Goal: Task Accomplishment & Management: Complete application form

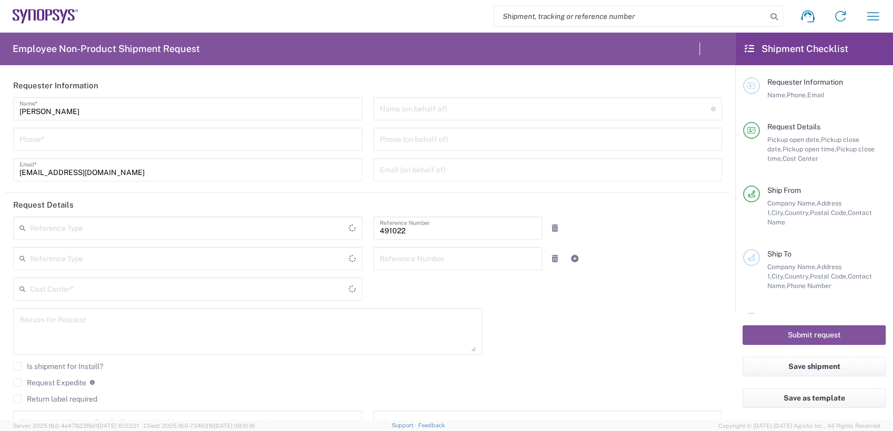
type input "[GEOGRAPHIC_DATA]"
type input "IN51, SDG, M, ZebuOp 491022"
type input "Delivered at Place"
type input "Department"
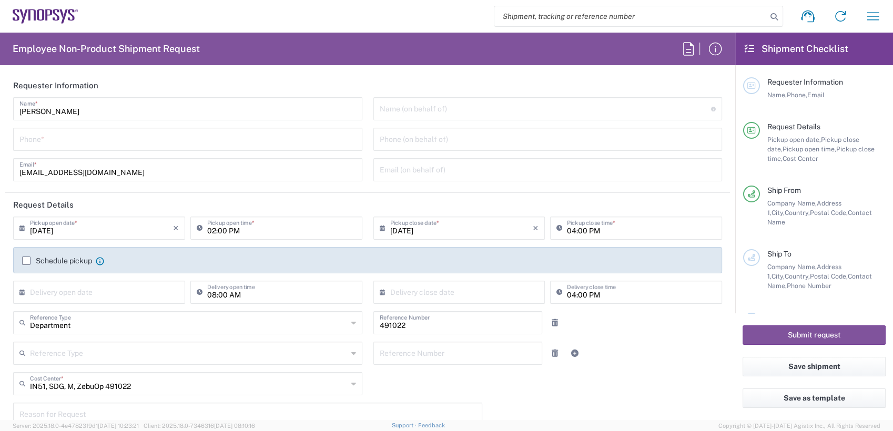
type input "Telangana"
type input "[GEOGRAPHIC_DATA]"
type input "[GEOGRAPHIC_DATA] IN09"
click at [552, 13] on input "search" at bounding box center [630, 16] width 272 height 20
paste input "56690130"
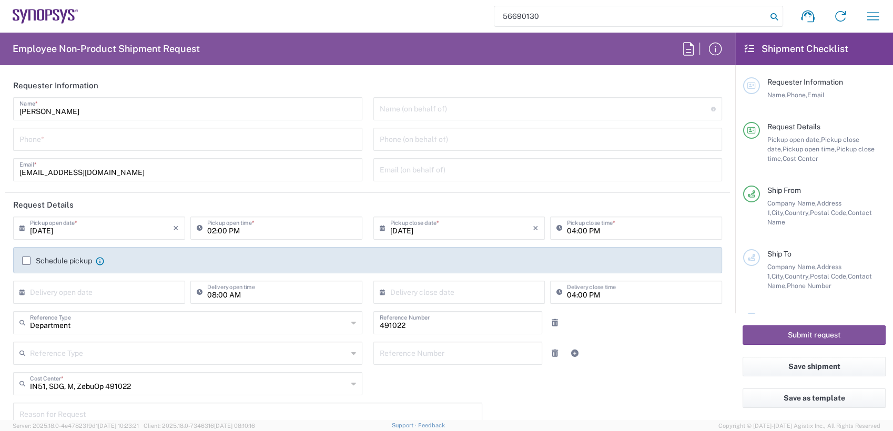
type input "56690130"
click at [776, 14] on icon at bounding box center [774, 16] width 15 height 15
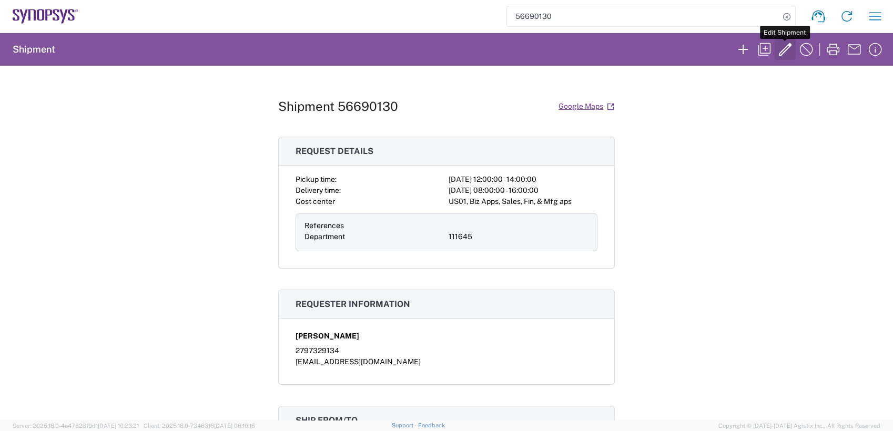
click at [786, 49] on icon "button" at bounding box center [785, 49] width 13 height 13
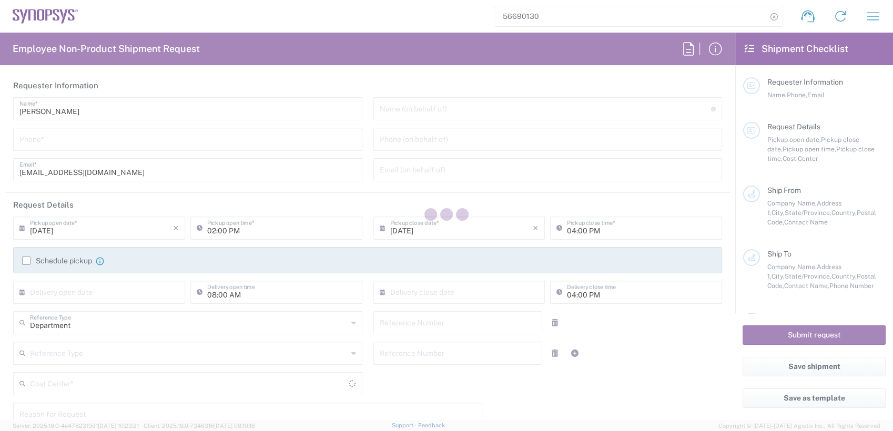
type input "[PERSON_NAME]"
type input "2797329134"
type input "[EMAIL_ADDRESS][DOMAIN_NAME]"
type input "[DATE]"
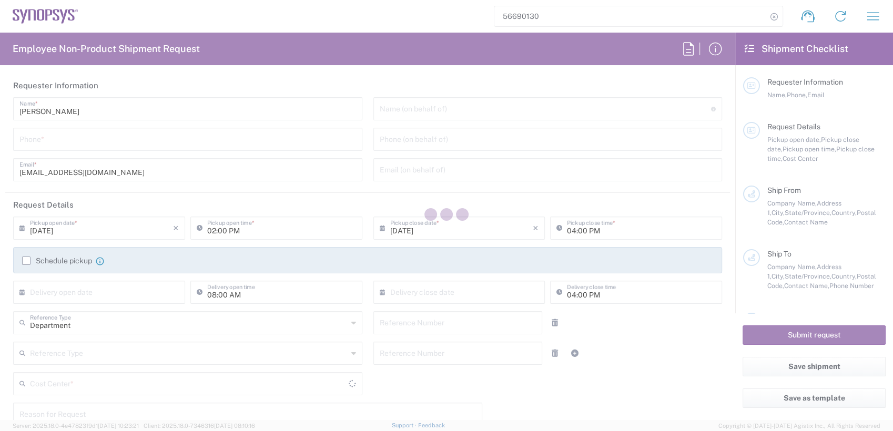
type input "12:00 PM"
type input "[DATE]"
type input "02:00 PM"
type input "[DATE]"
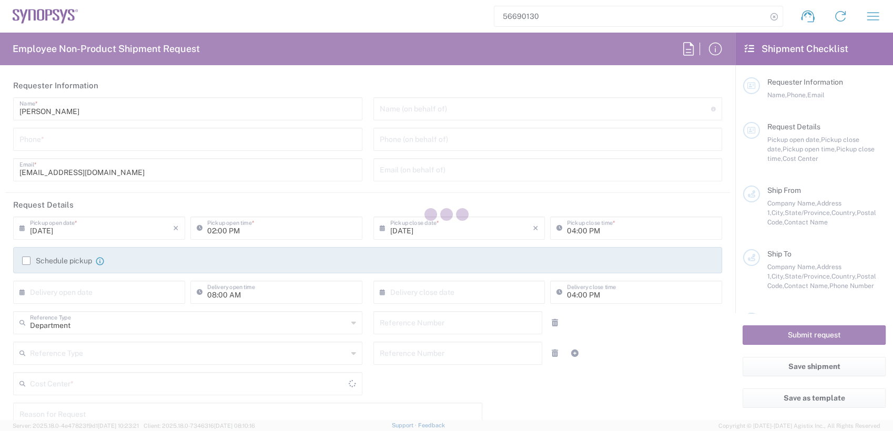
type input "111645"
type textarea "RMA return for ZS5-45-1152, ZS5-50-0046, ZS5-45-0938"
type textarea "[EMAIL_ADDRESS][DOMAIN_NAME]"
type input "Intel Folsom"
type input "[STREET_ADDRESS]"
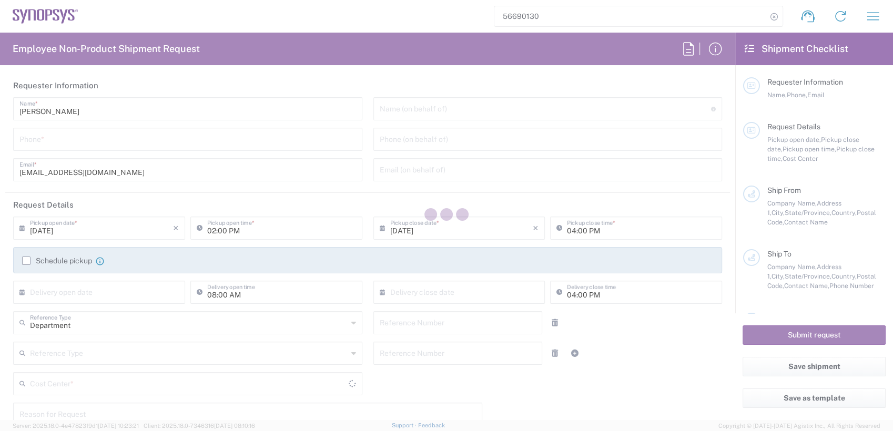
type input "FM6 Dock"
type input "Folsom"
type input "95630"
type input "[PERSON_NAME]"
type input "2797329134"
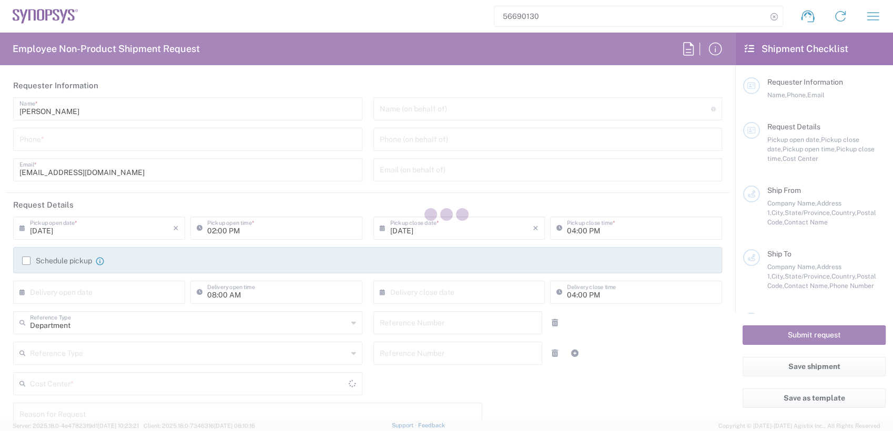
type input "[EMAIL_ADDRESS][DOMAIN_NAME]"
type input "Cyxtera SC9"
type input "[STREET_ADDRESS]"
type input "Santa [PERSON_NAME]"
type input "[US_STATE]"
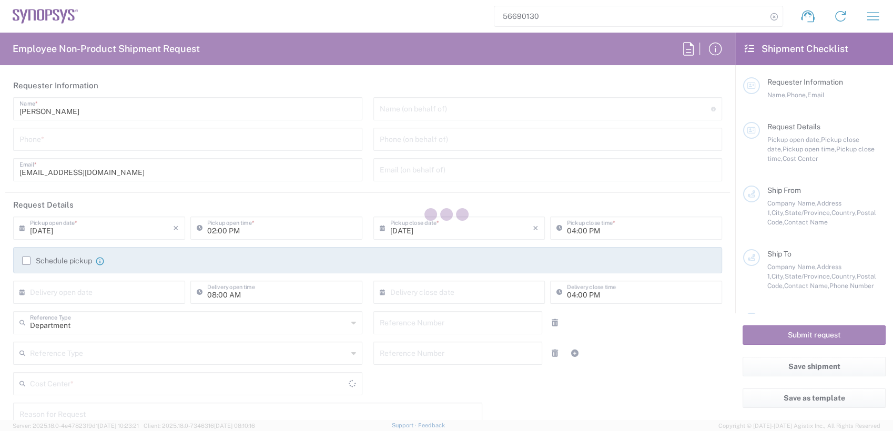
type input "95054"
type input "2797329134"
type input "[EMAIL_ADDRESS][DOMAIN_NAME]"
type input "ATTn Synopsys - [PERSON_NAME]"
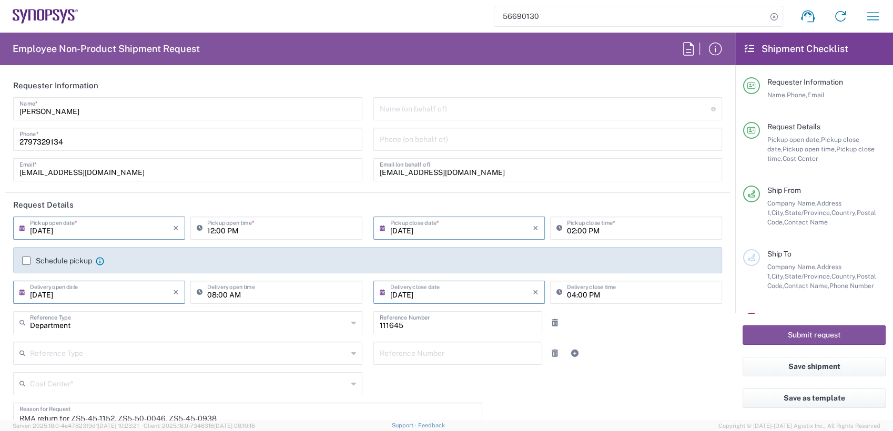
type input "[US_STATE]"
type input "Pallet(s) Standard (Not Stackable)"
type input "US01, Biz Apps, Sales, Fin, & Mfg aps 111645"
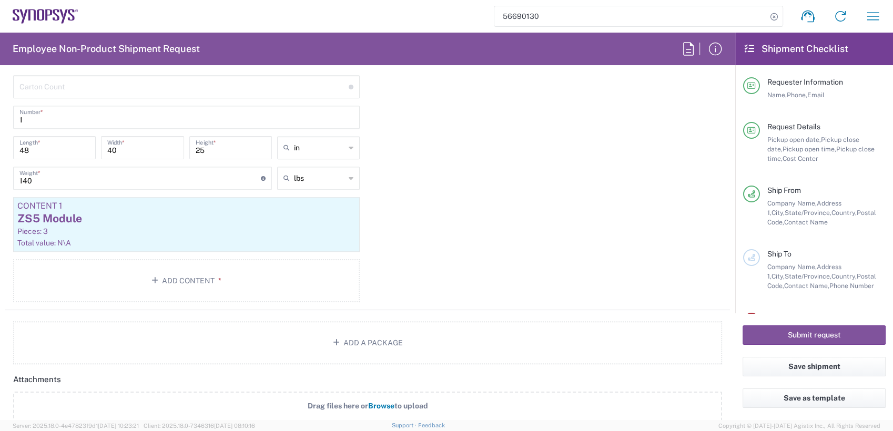
scroll to position [989, 0]
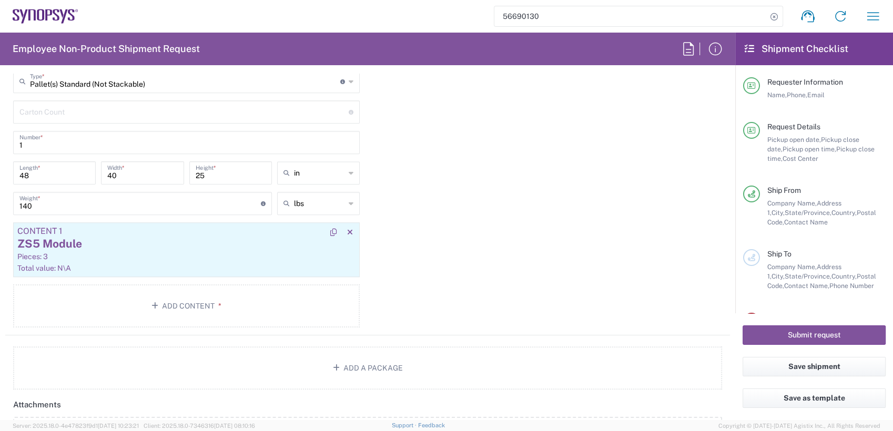
click at [185, 248] on div "ZS5 Module" at bounding box center [186, 244] width 338 height 16
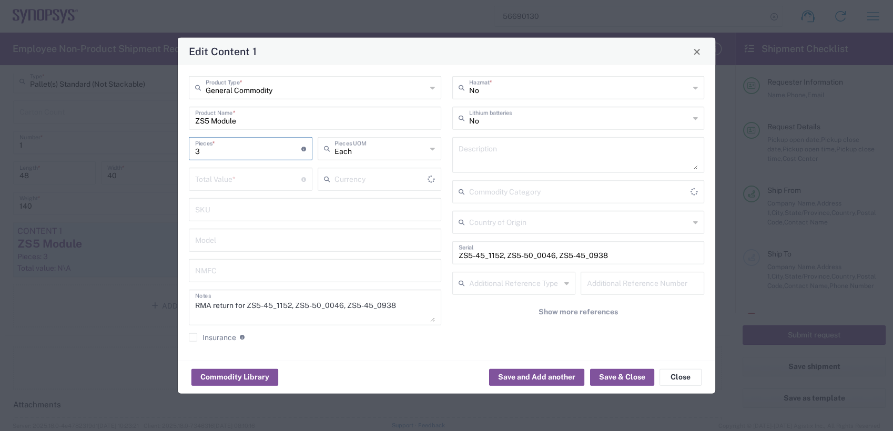
click at [250, 149] on input "3" at bounding box center [248, 148] width 106 height 18
type input "US Dollar"
drag, startPoint x: 211, startPoint y: 154, endPoint x: 195, endPoint y: 154, distance: 16.3
click at [197, 154] on input "3" at bounding box center [248, 148] width 106 height 18
type input "2"
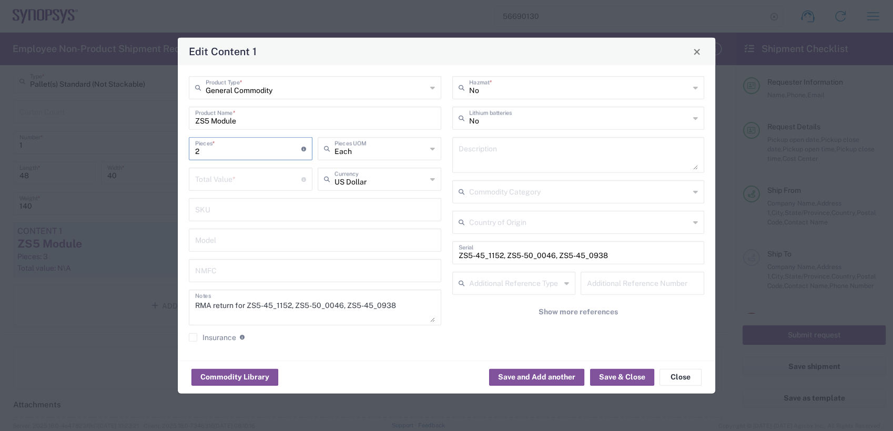
click at [252, 183] on input "number" at bounding box center [248, 178] width 106 height 18
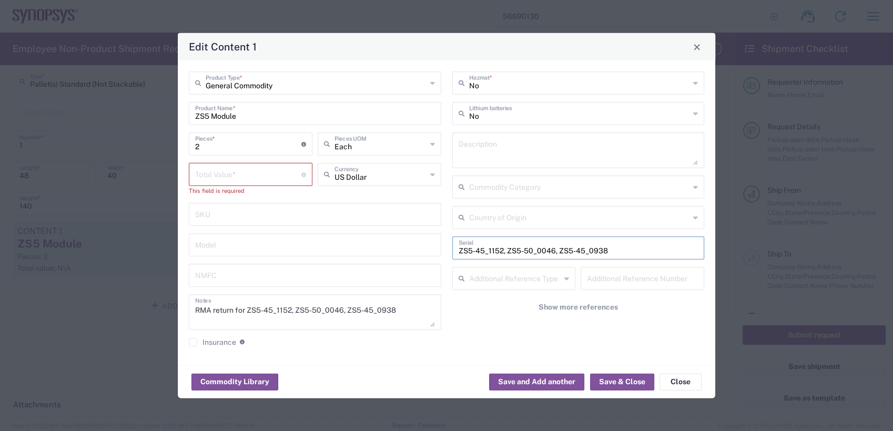
drag, startPoint x: 555, startPoint y: 255, endPoint x: 532, endPoint y: 252, distance: 23.3
click at [532, 252] on input "ZS5-45_1152, ZS5-50_0046, ZS5-45_0938" at bounding box center [579, 247] width 240 height 18
drag, startPoint x: 612, startPoint y: 248, endPoint x: 331, endPoint y: 222, distance: 282.0
click at [331, 222] on div "General Commodity Product Type * ZS5 Module Product Name * 2 Pieces * Number of…" at bounding box center [447, 213] width 527 height 283
click at [501, 249] on input "text" at bounding box center [579, 247] width 240 height 18
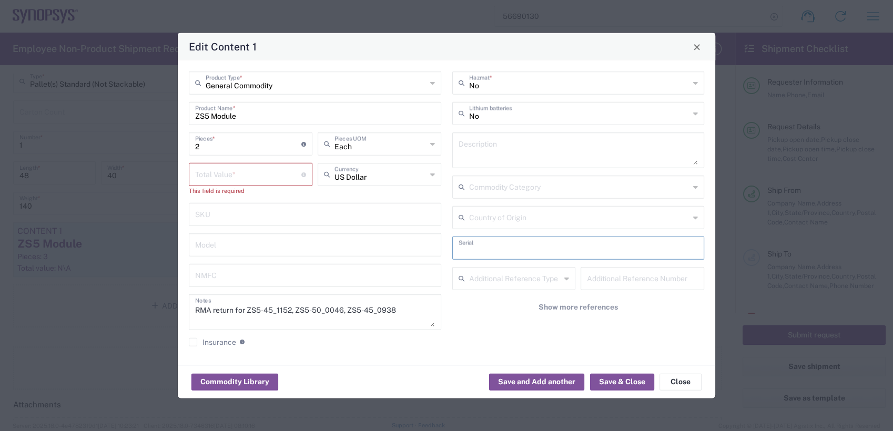
paste input "ZS5-045_0938 ZS5-045_1152"
type input "ZS5-045_0938 ZS5-045_1152"
drag, startPoint x: 248, startPoint y: 114, endPoint x: 183, endPoint y: 112, distance: 65.2
click at [184, 112] on div "General Commodity Product Type * ZS5 Module Product Name * 2 Pieces * Number of…" at bounding box center [316, 213] width 264 height 283
click at [252, 175] on input "number" at bounding box center [248, 174] width 106 height 18
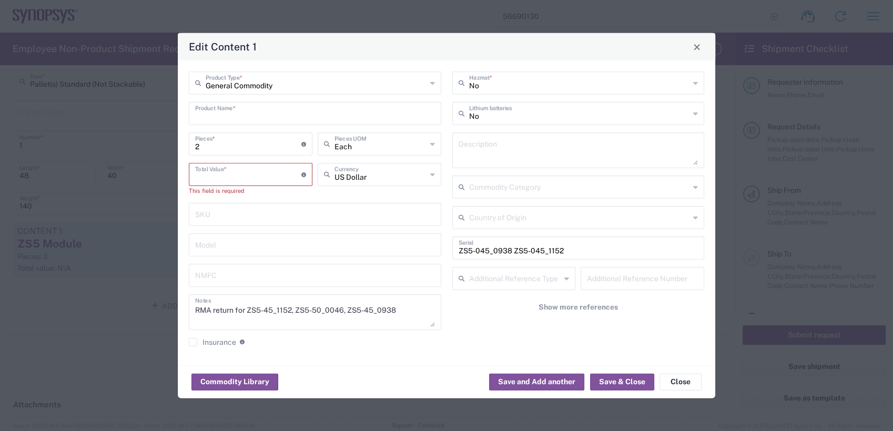
paste input "112909.86"
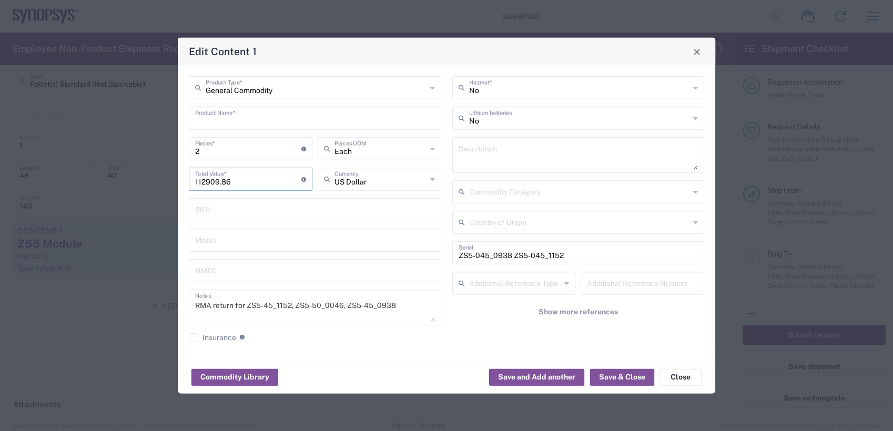
type input "112909.86"
click at [239, 125] on input "text" at bounding box center [315, 117] width 240 height 18
paste input "HW0969-000"
type input "HW0969-000"
click at [493, 157] on textarea at bounding box center [579, 154] width 240 height 29
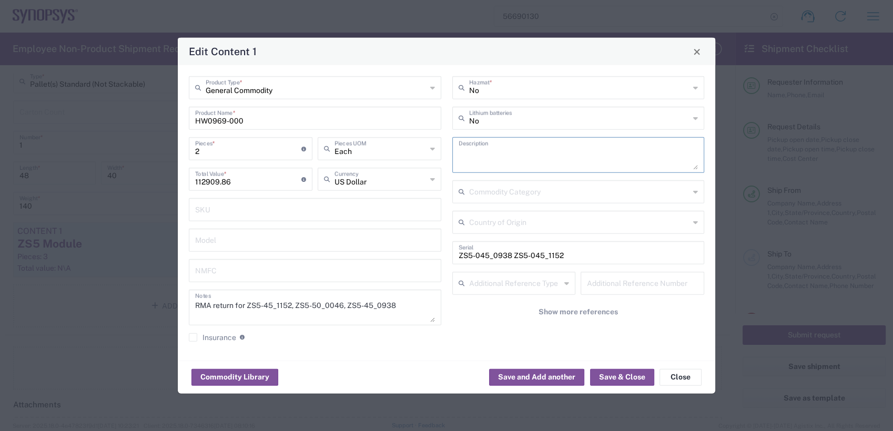
paste textarea "ZS5 Module HW"
type textarea "ZS5 Module HW"
drag, startPoint x: 428, startPoint y: 301, endPoint x: 248, endPoint y: 313, distance: 180.8
click at [248, 313] on textarea "RMA return for ZS5-45_1152, ZS5-50_0046, ZS5-45_0938" at bounding box center [315, 307] width 240 height 29
click at [338, 311] on textarea "RMA return for" at bounding box center [315, 307] width 240 height 29
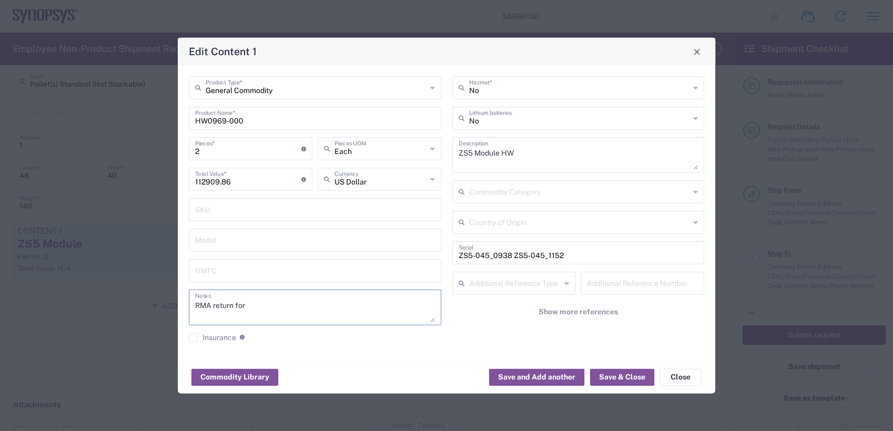
paste textarea "ZS5-050_0046 ZS5-045_0938 ZS5-045_1152"
type textarea "RMA return for ZS5-050_0046 ZS5-045_0938 ZS5-045_1152"
click at [533, 225] on input "text" at bounding box center [579, 222] width 221 height 18
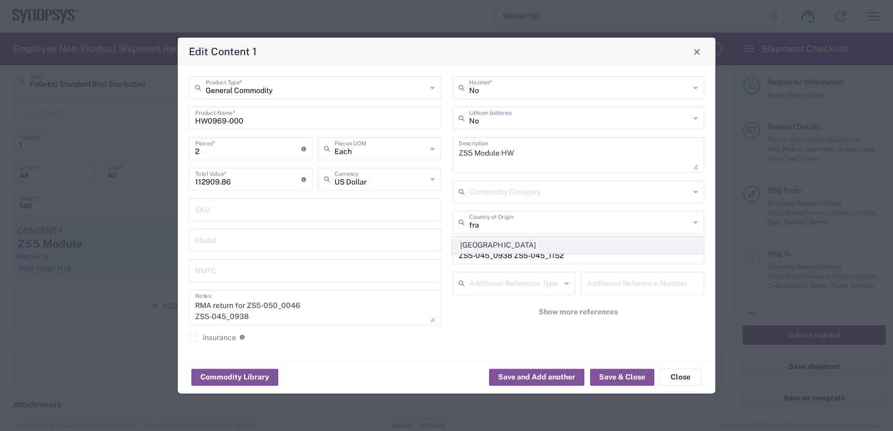
click at [522, 243] on span "[GEOGRAPHIC_DATA]" at bounding box center [578, 245] width 250 height 16
type input "[GEOGRAPHIC_DATA]"
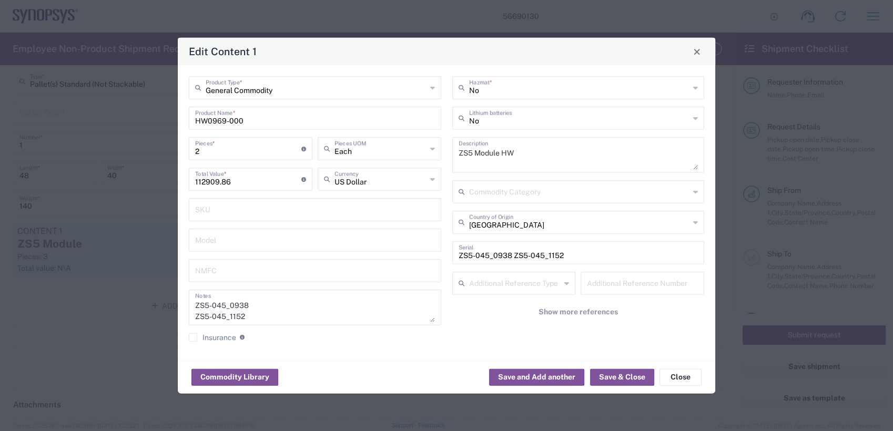
scroll to position [22, 0]
click at [543, 378] on button "Save and Add another" at bounding box center [536, 377] width 95 height 17
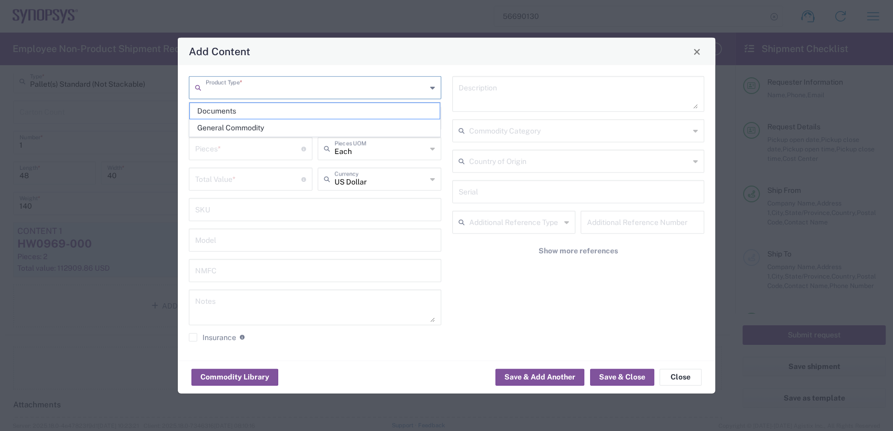
click at [252, 90] on input "text" at bounding box center [316, 87] width 221 height 18
click at [252, 124] on span "General Commodity" at bounding box center [315, 128] width 250 height 16
type input "General Commodity"
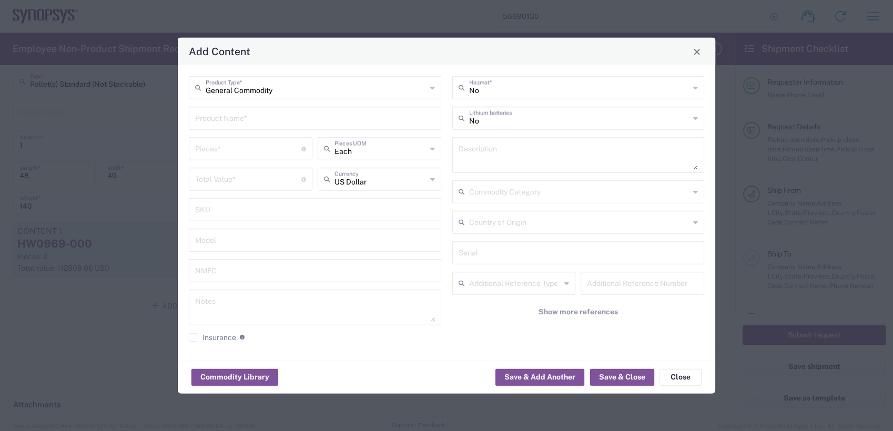
click at [250, 117] on input "text" at bounding box center [315, 117] width 240 height 18
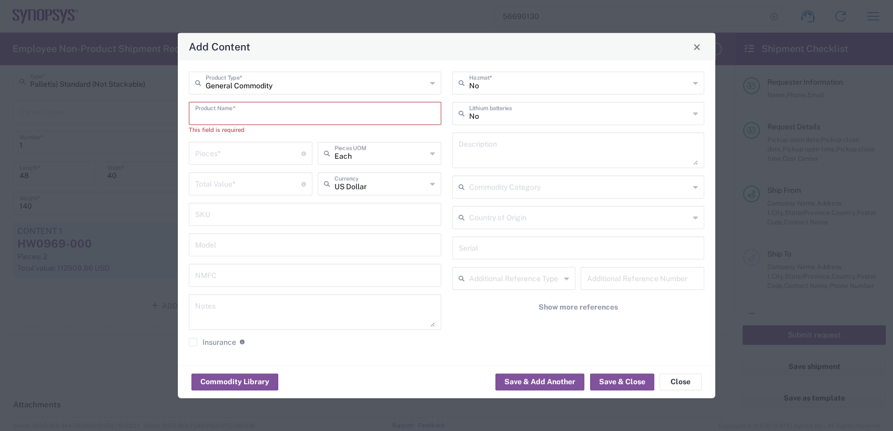
paste input "HW0977-000"
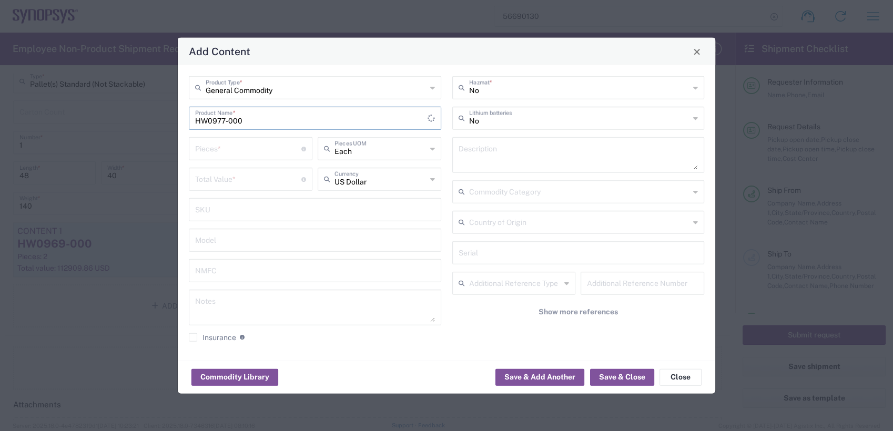
type input "HW0977-000"
click at [230, 154] on input "number" at bounding box center [248, 148] width 106 height 18
type input "1"
click at [226, 179] on input "number" at bounding box center [248, 178] width 106 height 18
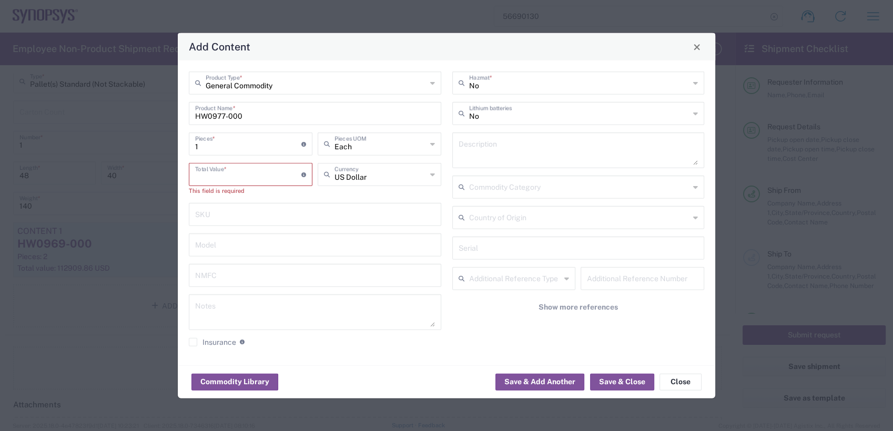
paste input "14162.32"
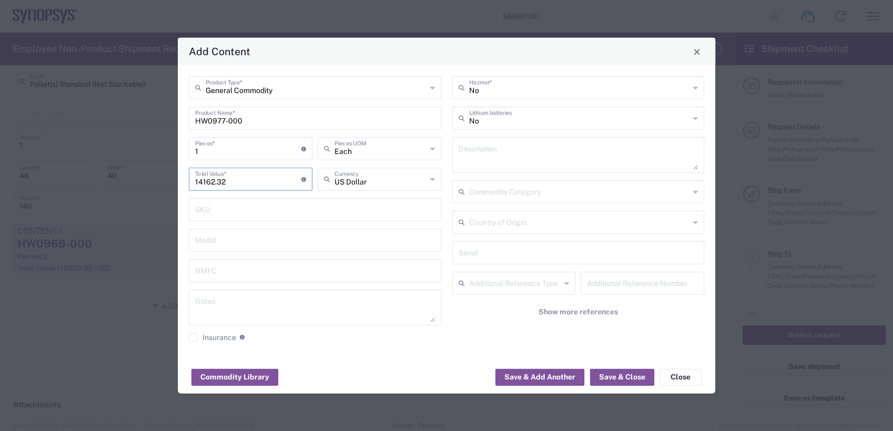
type input "14162.32"
click at [518, 158] on textarea at bounding box center [579, 154] width 240 height 29
paste textarea "ZS5 Power Supply HW"
type textarea "ZS5 Power Supply HW"
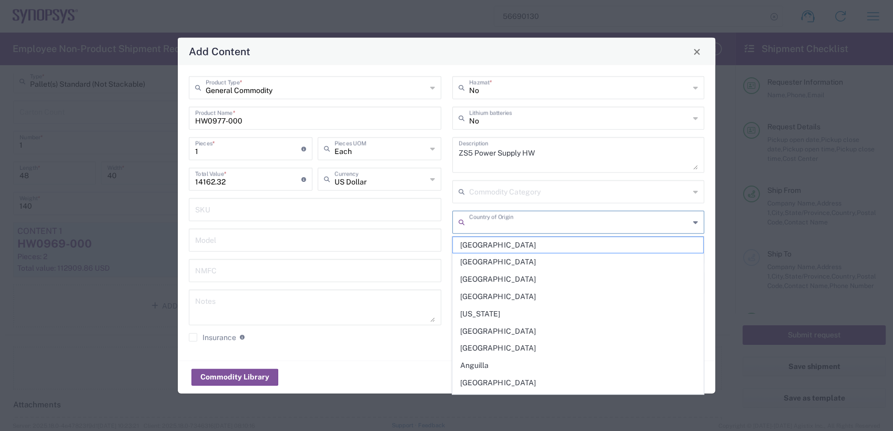
click at [516, 228] on input "text" at bounding box center [579, 222] width 221 height 18
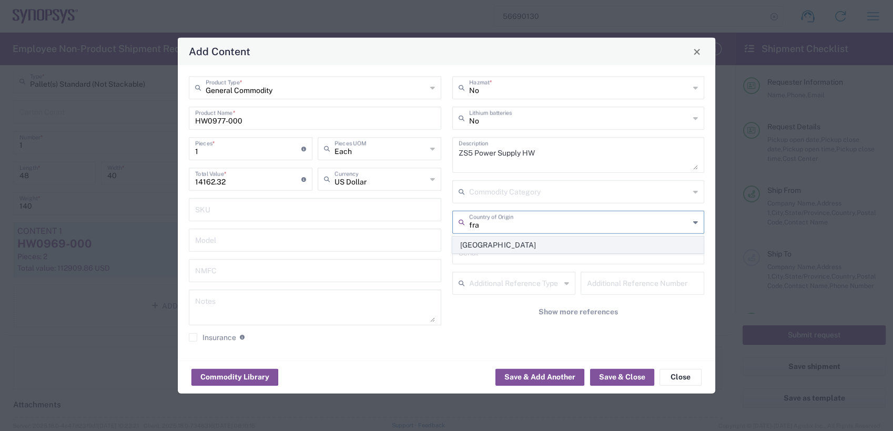
click at [510, 249] on span "[GEOGRAPHIC_DATA]" at bounding box center [578, 245] width 250 height 16
type input "[GEOGRAPHIC_DATA]"
click at [513, 253] on input "text" at bounding box center [579, 252] width 240 height 18
paste input "ZS5-050_0046"
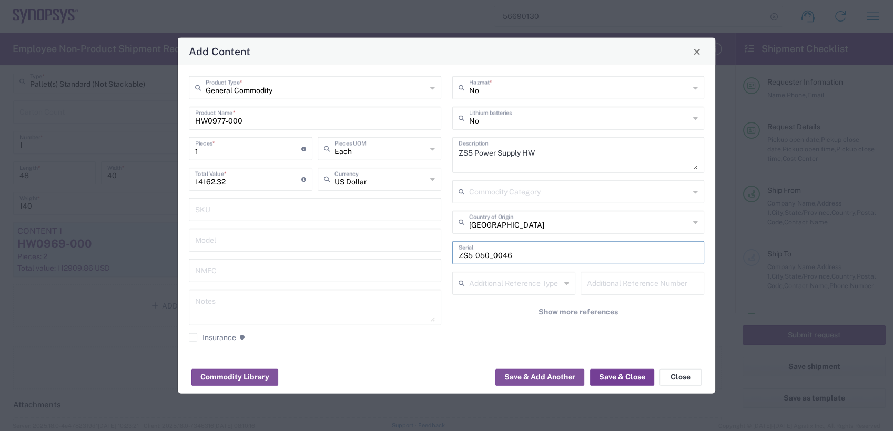
type input "ZS5-050_0046"
click at [624, 377] on button "Save & Close" at bounding box center [622, 377] width 64 height 17
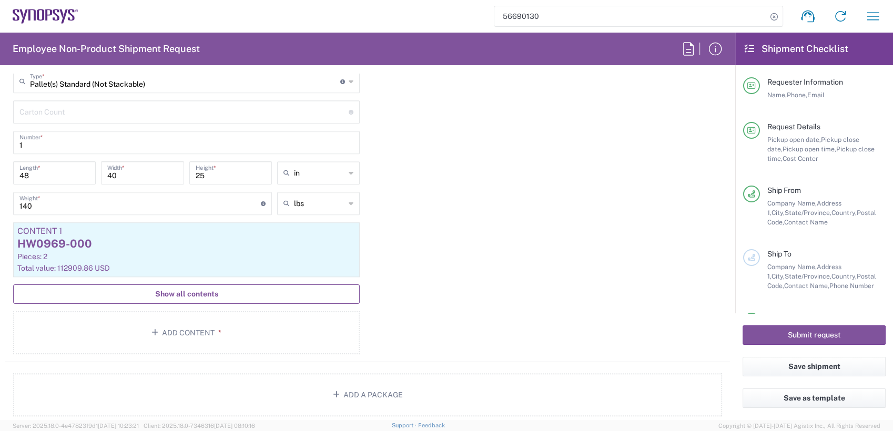
click at [223, 290] on button "Show all contents" at bounding box center [186, 294] width 347 height 19
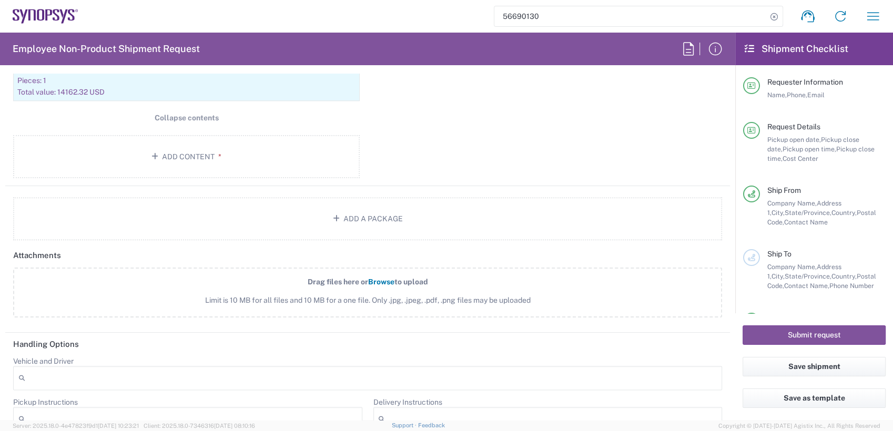
scroll to position [1446, 0]
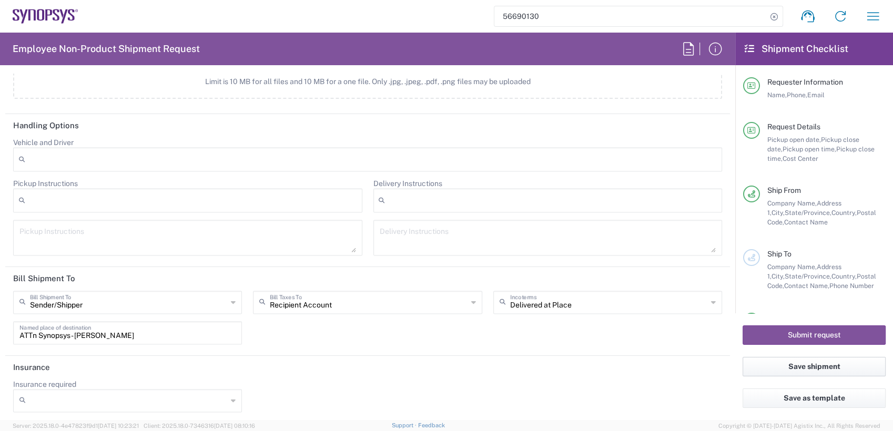
click at [812, 368] on button "Save shipment" at bounding box center [814, 366] width 143 height 19
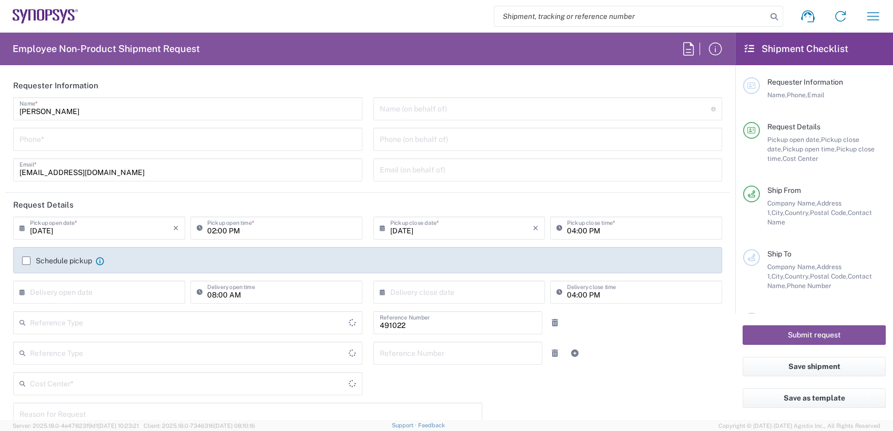
type input "Department"
type input "Delivered at Place"
type input "IN51, SDG, M, ZebuOp 491022"
type input "Telangana"
type input "[GEOGRAPHIC_DATA]"
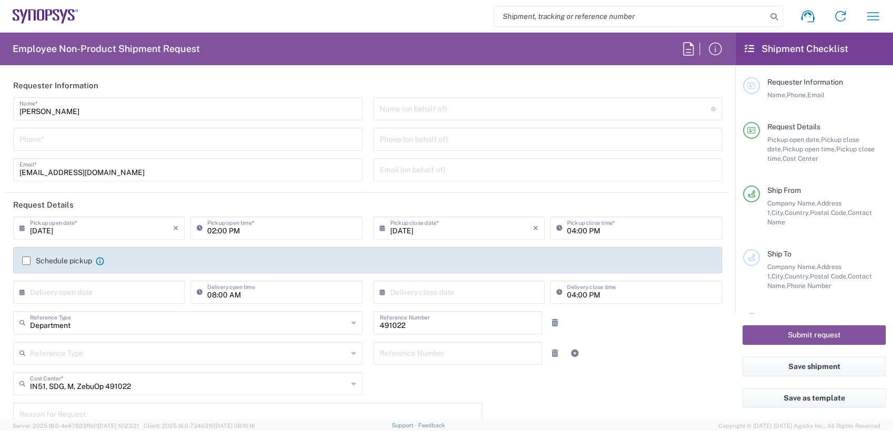
type input "[GEOGRAPHIC_DATA]"
type input "[GEOGRAPHIC_DATA] IN09"
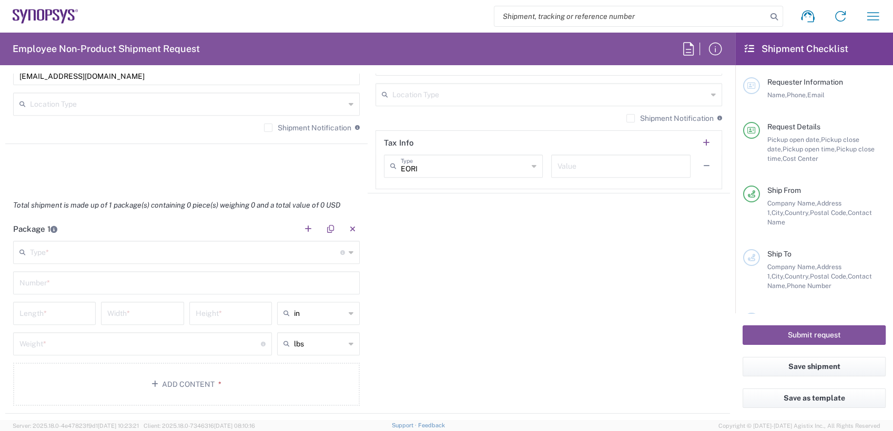
scroll to position [409, 0]
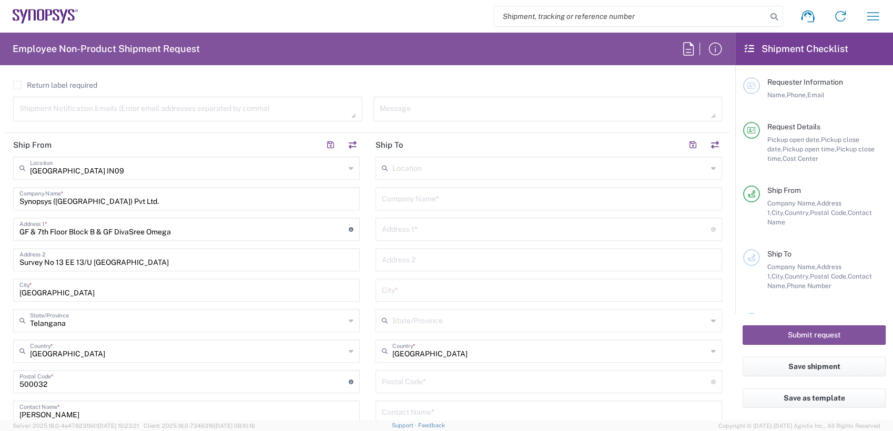
click at [589, 17] on input "search" at bounding box center [630, 16] width 272 height 20
paste input "56690130"
type input "56690130"
click at [777, 13] on icon at bounding box center [774, 16] width 15 height 15
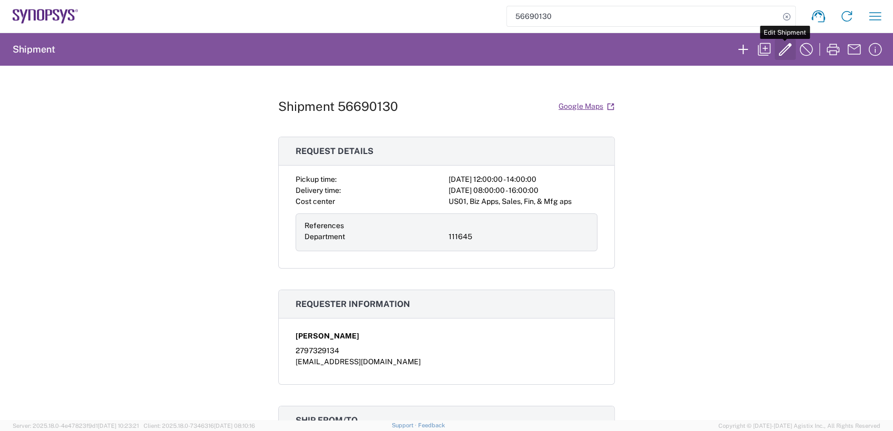
click at [784, 50] on icon "button" at bounding box center [785, 49] width 17 height 17
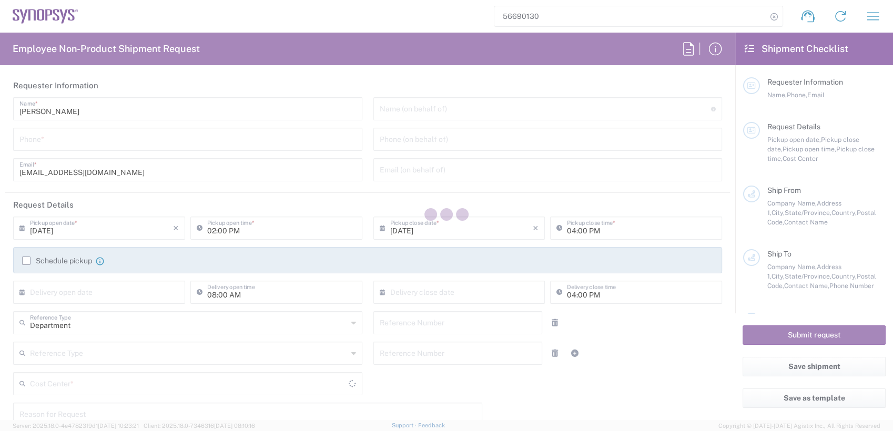
type input "[PERSON_NAME]"
type input "2797329134"
type input "[EMAIL_ADDRESS][DOMAIN_NAME]"
type input "[DATE]"
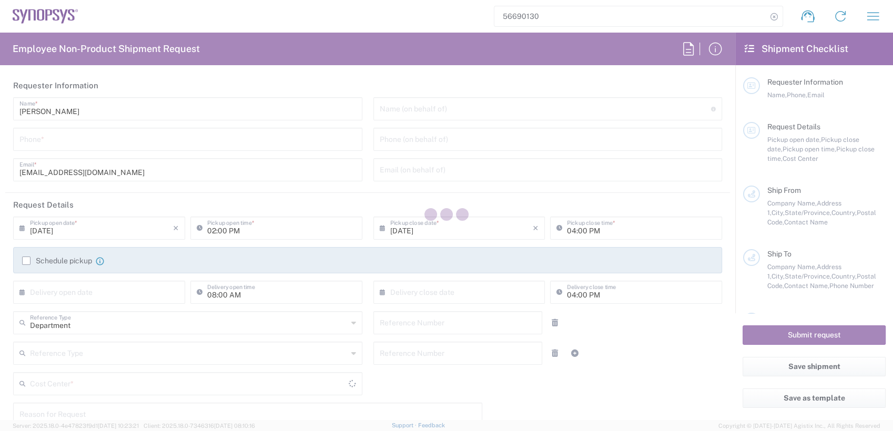
type input "12:00 PM"
type input "[DATE]"
type input "02:00 PM"
type input "[DATE]"
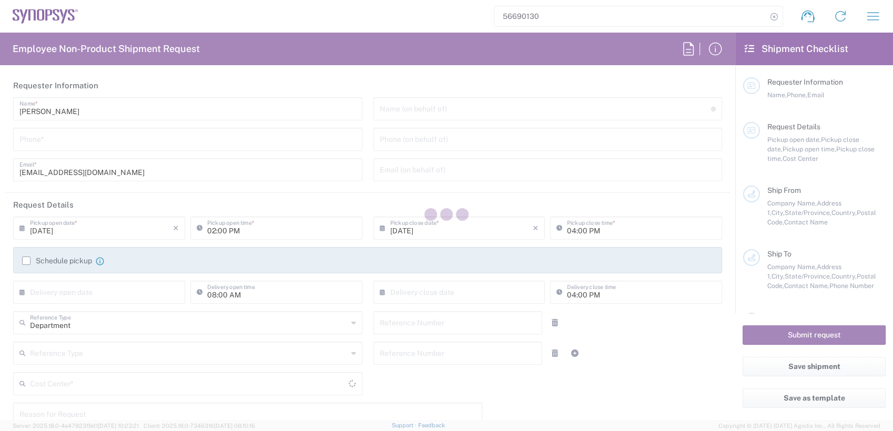
type input "111645"
type textarea "RMA return for ZS5-45-1152, ZS5-50-0046, ZS5-45-0938"
type textarea "[EMAIL_ADDRESS][DOMAIN_NAME]"
type input "Intel Folsom"
type input "[STREET_ADDRESS]"
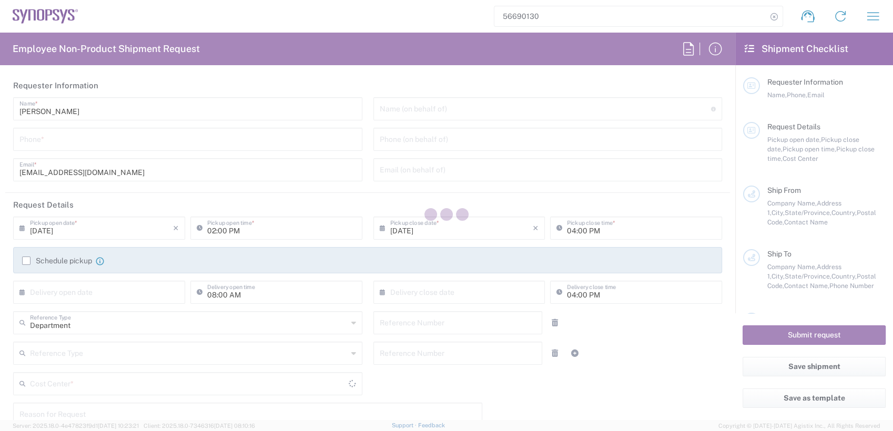
type input "FM6 Dock"
type input "Folsom"
type input "95630"
type input "[PERSON_NAME]"
type input "2797329134"
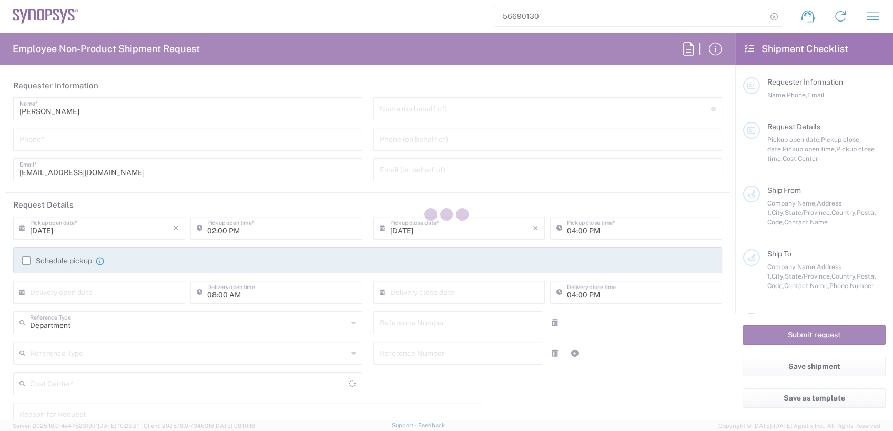
type input "[EMAIL_ADDRESS][DOMAIN_NAME]"
type input "Cyxtera SC9"
type input "[STREET_ADDRESS]"
type input "Santa [PERSON_NAME]"
type input "95054"
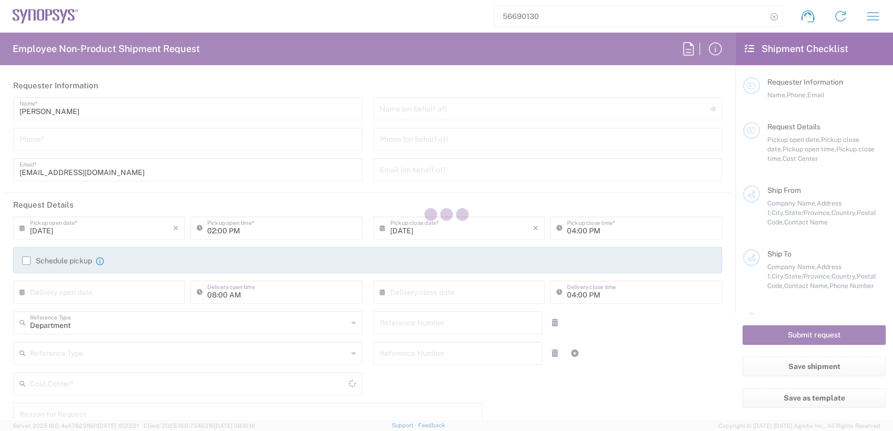
type input "2797329134"
type input "[EMAIL_ADDRESS][DOMAIN_NAME]"
type input "ATTn Synopsys - [PERSON_NAME]"
type input "[US_STATE]"
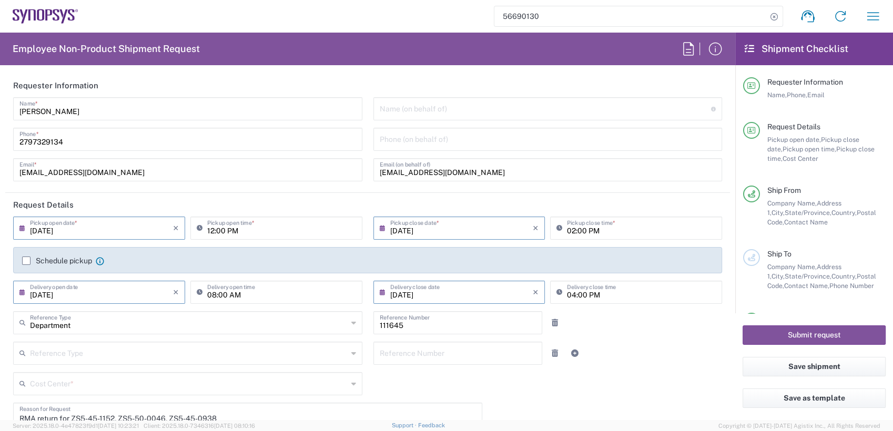
type input "[US_STATE]"
type input "Pallet(s) Standard (Not Stackable)"
type input "US01, Biz Apps, Sales, Fin, & Mfg aps 111645"
click at [25, 260] on label "Schedule pickup" at bounding box center [57, 261] width 70 height 8
click at [26, 261] on input "Schedule pickup" at bounding box center [26, 261] width 0 height 0
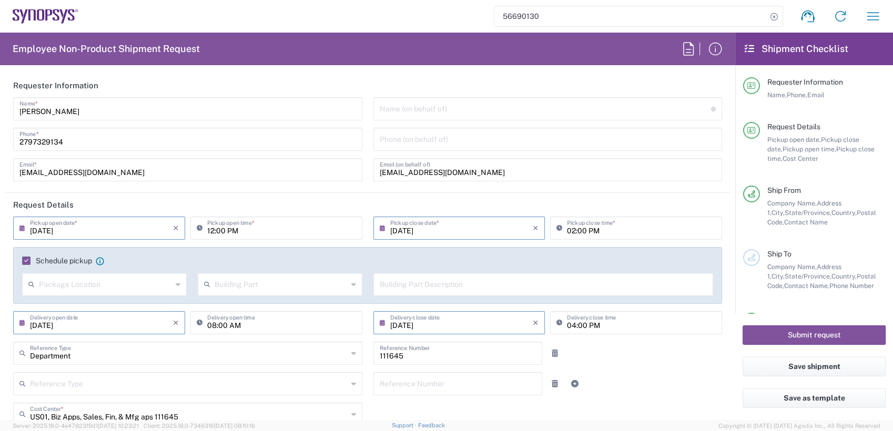
scroll to position [409, 0]
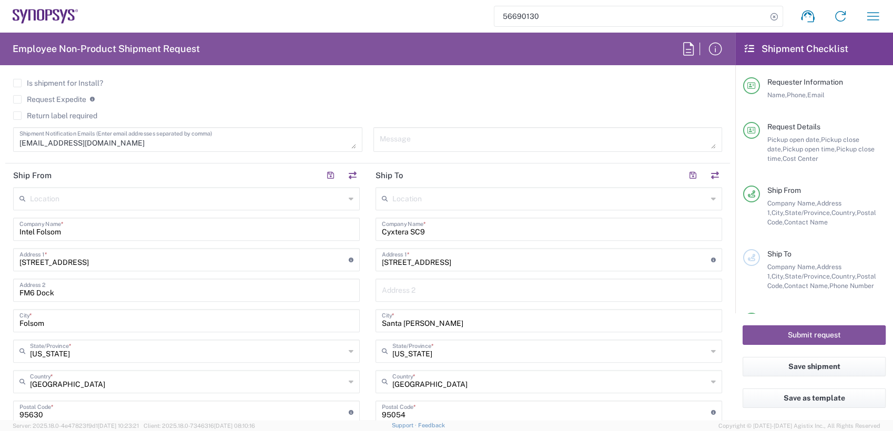
click at [445, 201] on input "text" at bounding box center [549, 198] width 315 height 18
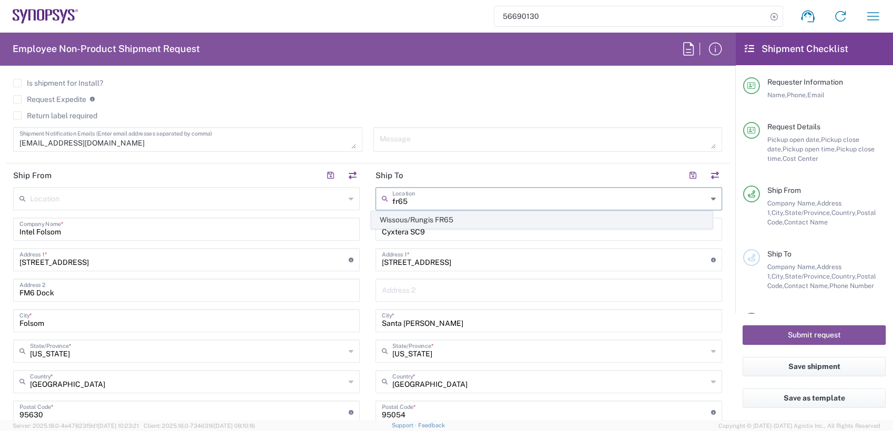
click at [441, 219] on span "Wissous/Rungis FR65" at bounding box center [542, 220] width 340 height 16
type input "Wissous/Rungis FR65"
type input "SYNOPSYS EMULATION AND VERIFICATION"
type input "[STREET_ADDRESS]"
type input "Rungis"
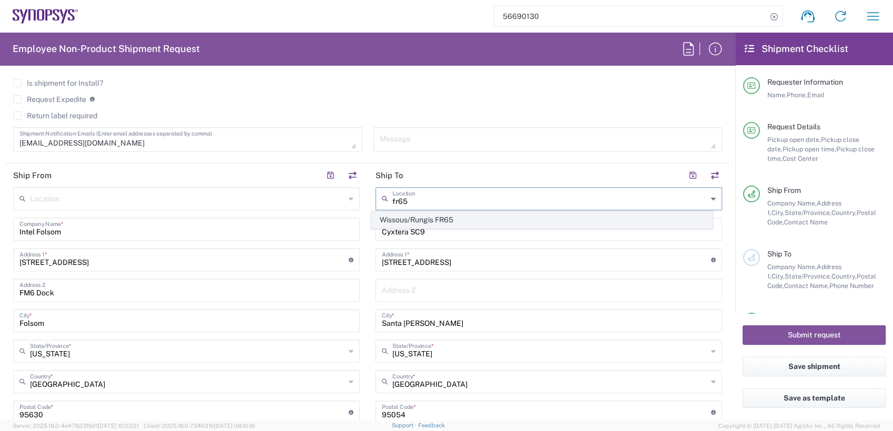
type input "[GEOGRAPHIC_DATA]"
type input "94150"
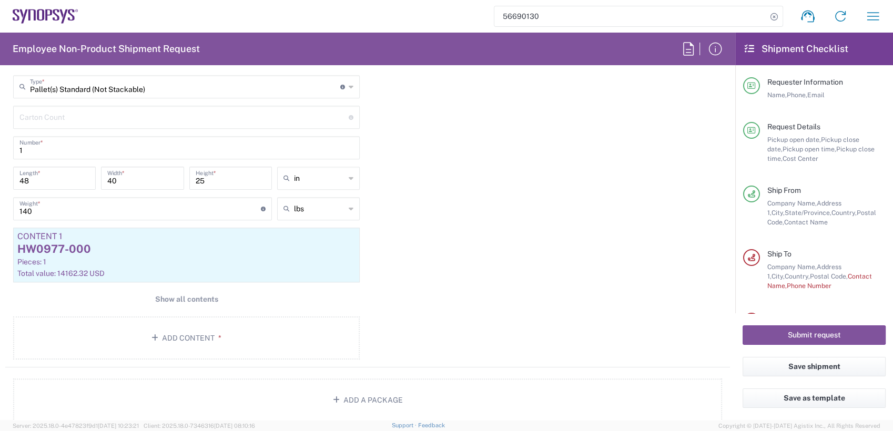
scroll to position [1079, 0]
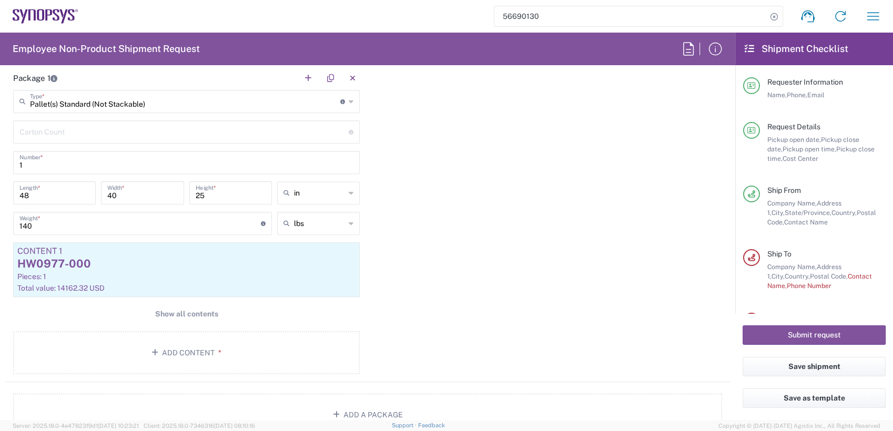
click at [810, 280] on span "Postal Code," at bounding box center [829, 276] width 38 height 8
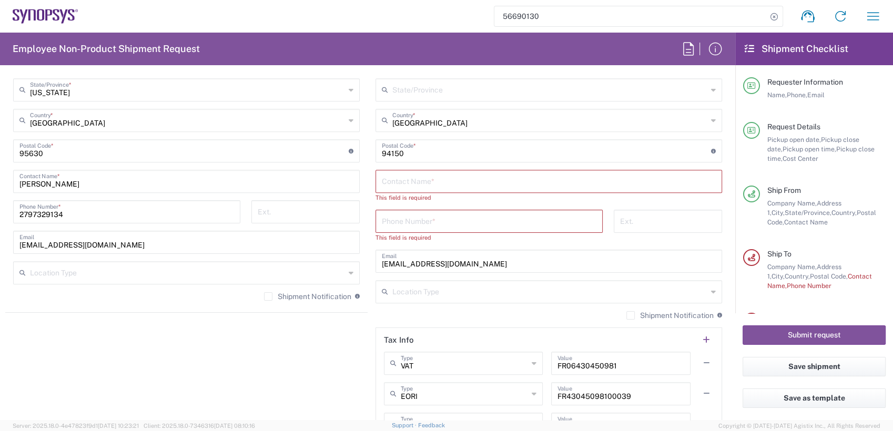
click at [434, 178] on input "text" at bounding box center [549, 180] width 334 height 18
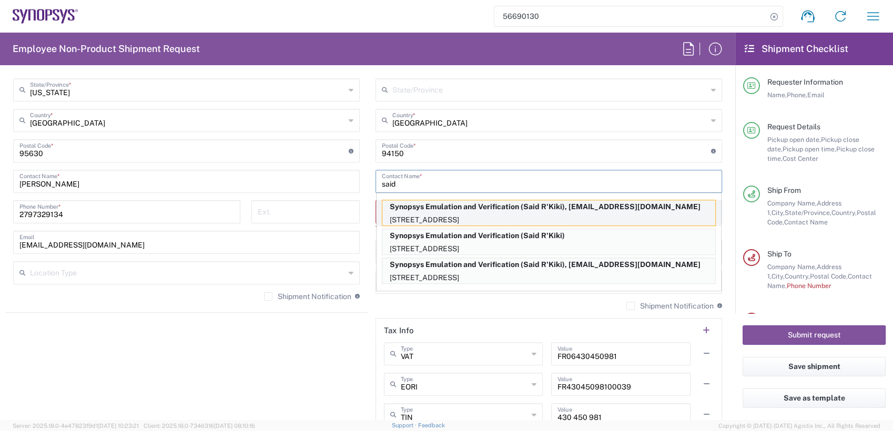
type input "said"
click at [432, 214] on p "[STREET_ADDRESS]" at bounding box center [548, 220] width 333 height 13
type input "Synopsys Emulation and Verification"
type input "[STREET_ADDRESS]"
type input "Said R'Kiki"
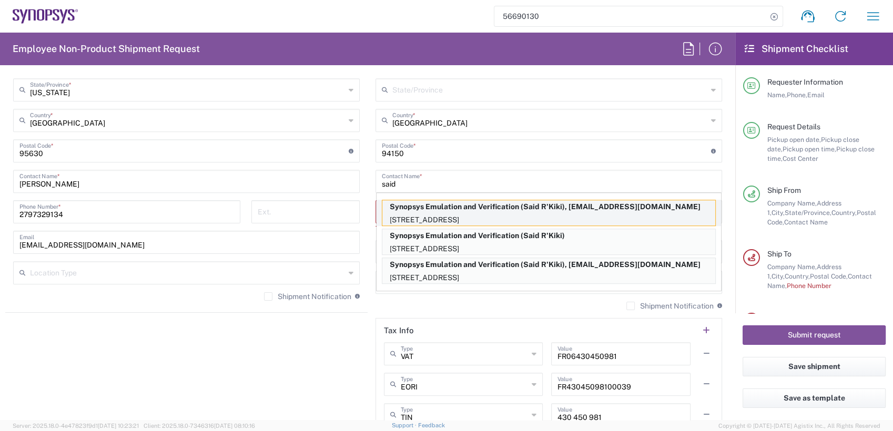
type input "33189961070"
type input "[EMAIL_ADDRESS][DOMAIN_NAME]"
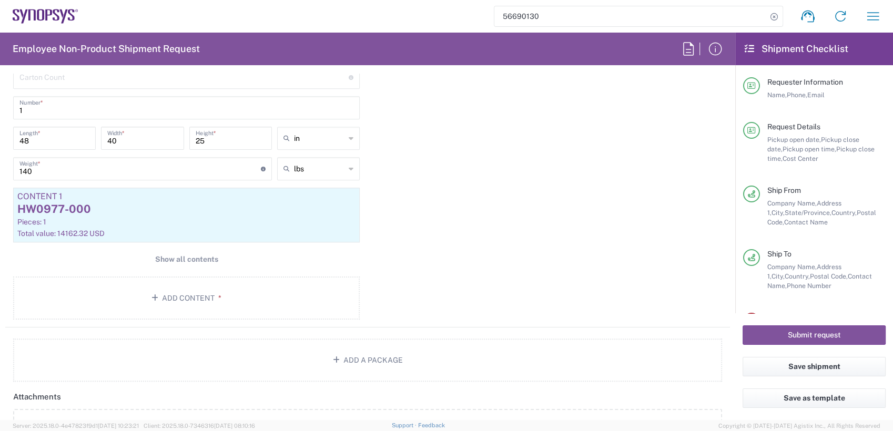
scroll to position [1187, 0]
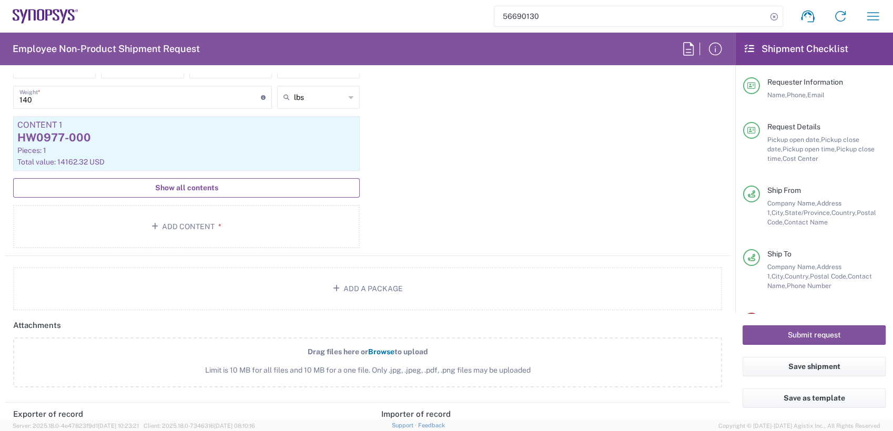
click at [123, 189] on button "Show all contents" at bounding box center [186, 187] width 347 height 19
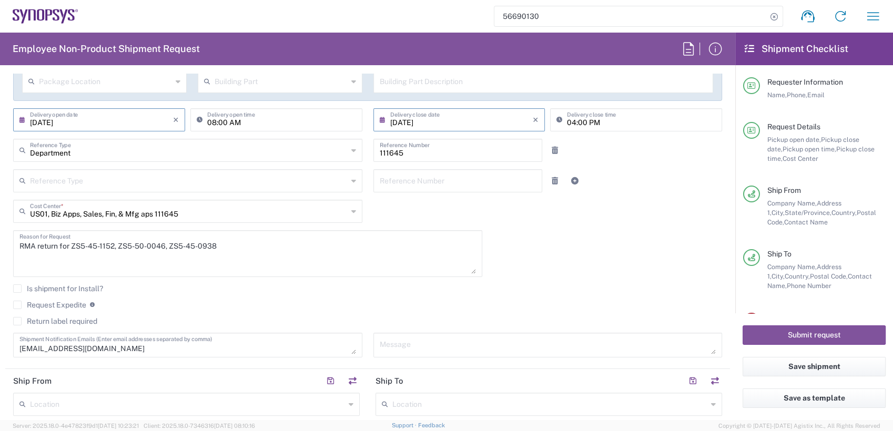
scroll to position [0, 0]
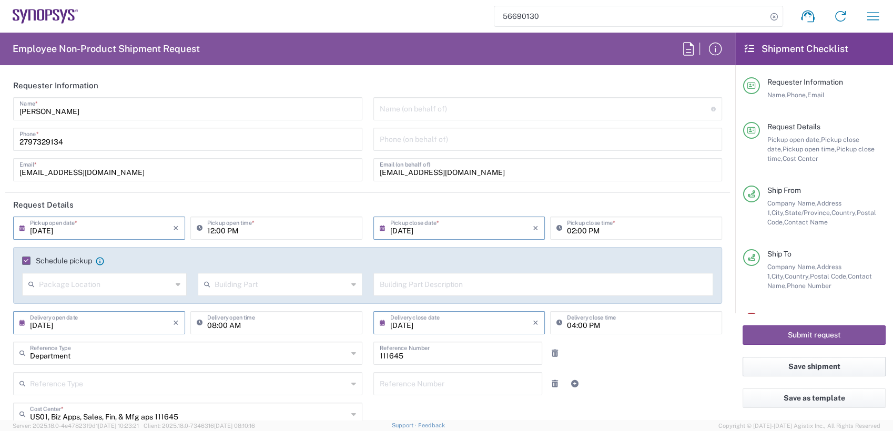
click at [795, 368] on button "Save shipment" at bounding box center [814, 366] width 143 height 19
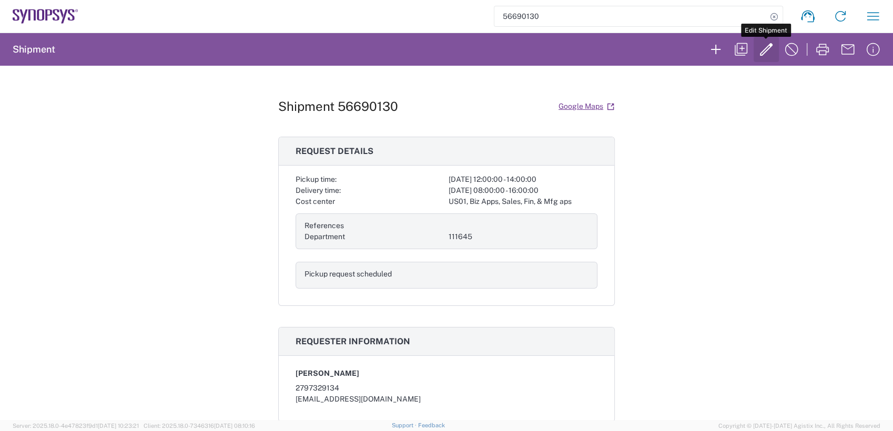
click at [764, 49] on icon "button" at bounding box center [766, 49] width 13 height 13
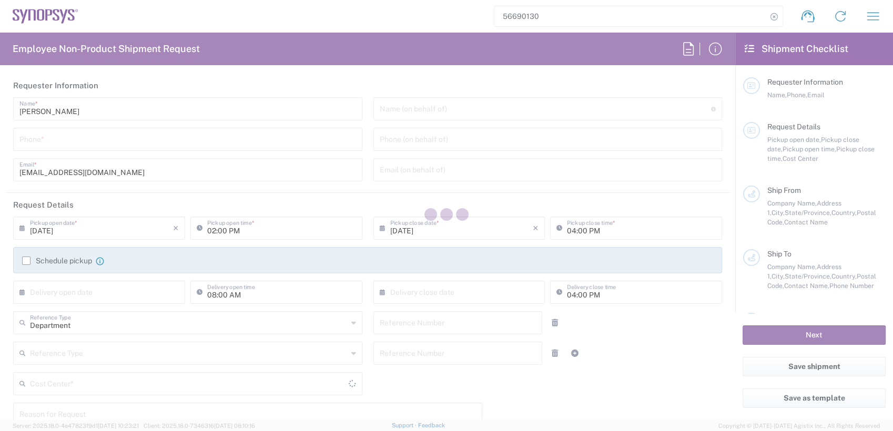
type input "[PERSON_NAME]"
type input "2797329134"
type input "[EMAIL_ADDRESS][DOMAIN_NAME]"
type input "[DATE]"
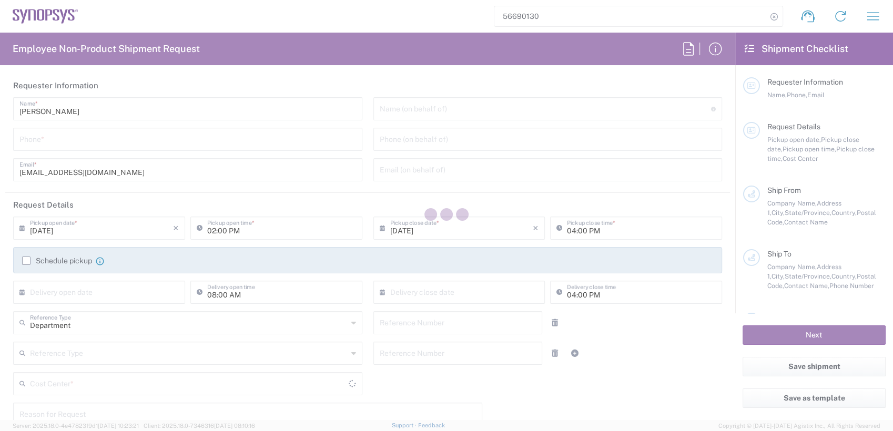
type input "12:00 PM"
type input "[DATE]"
type input "02:00 PM"
type input "[DATE]"
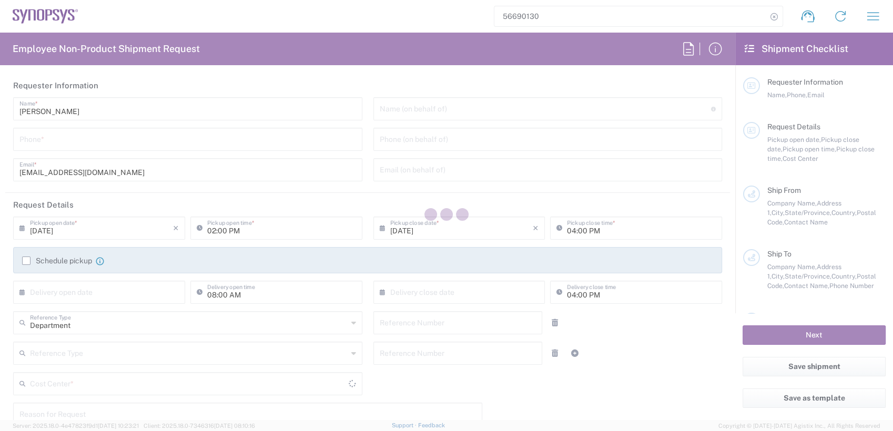
type input "111645"
type textarea "RMA return for ZS5-45-1152, ZS5-50-0046, ZS5-45-0938"
type textarea "[EMAIL_ADDRESS][DOMAIN_NAME]"
type input "Intel Folsom"
type input "[STREET_ADDRESS]"
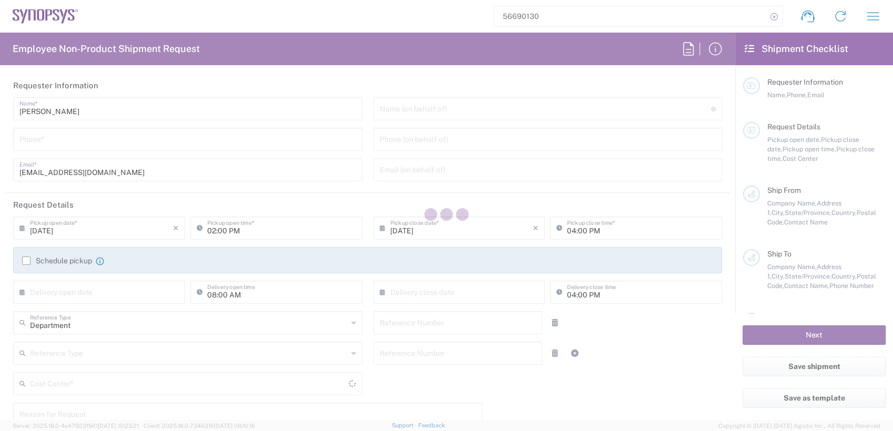
type input "FM6 Dock"
type input "Folsom"
type input "95630"
type input "[PERSON_NAME]"
type input "2797329134"
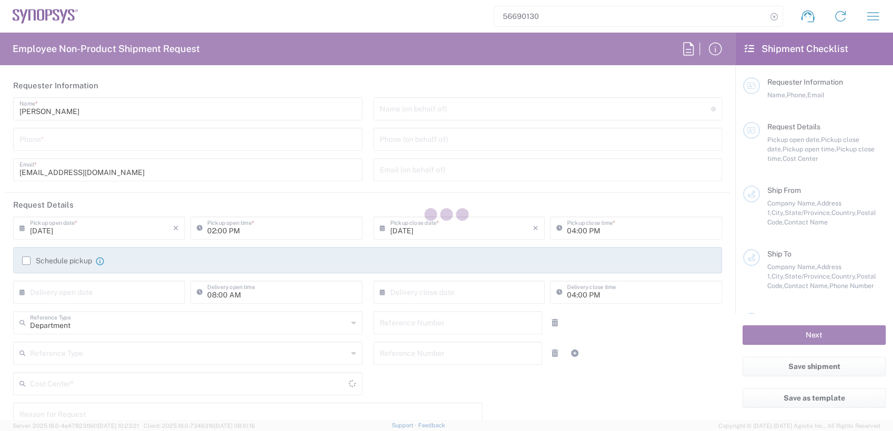
type input "[EMAIL_ADDRESS][DOMAIN_NAME]"
type input "Synopsys Emulation and Verification"
type input "[STREET_ADDRESS]"
type input "Rungis"
type input "[GEOGRAPHIC_DATA]"
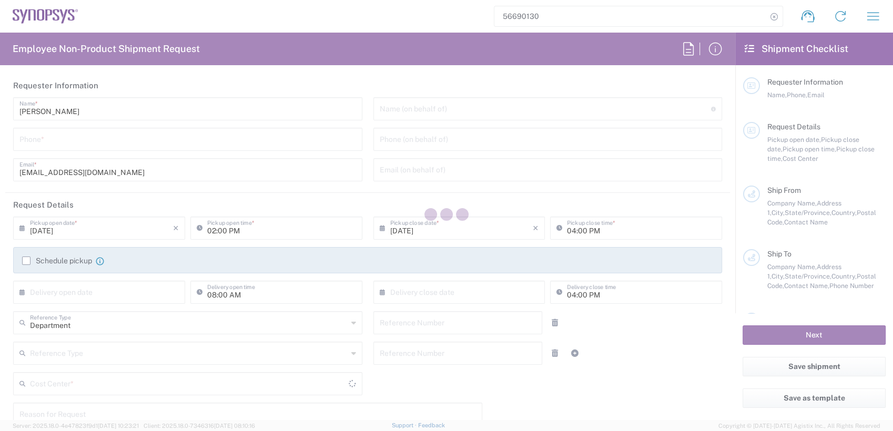
type input "94150"
type input "Said R'Kiki"
type input "33189961070"
type input "[EMAIL_ADDRESS][DOMAIN_NAME]"
type input "ATTn Synopsys - [PERSON_NAME]"
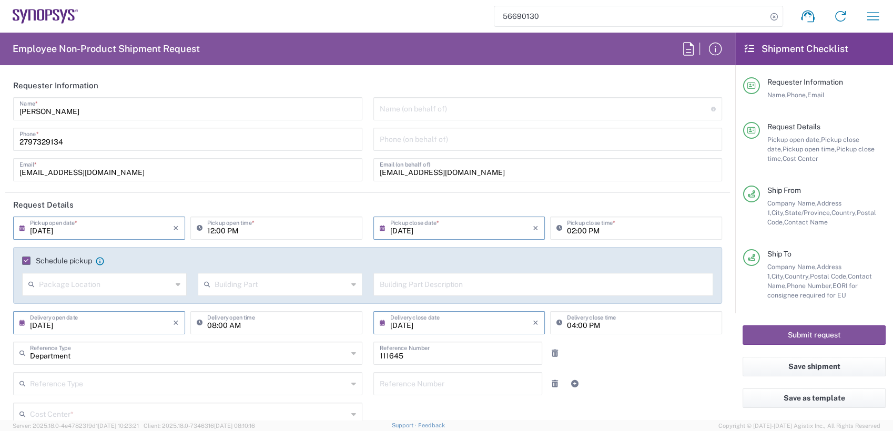
type input "US01, Biz Apps, Sales, Fin, & Mfg aps 111645"
type input "[US_STATE]"
type input "Pallet(s) Standard (Not Stackable)"
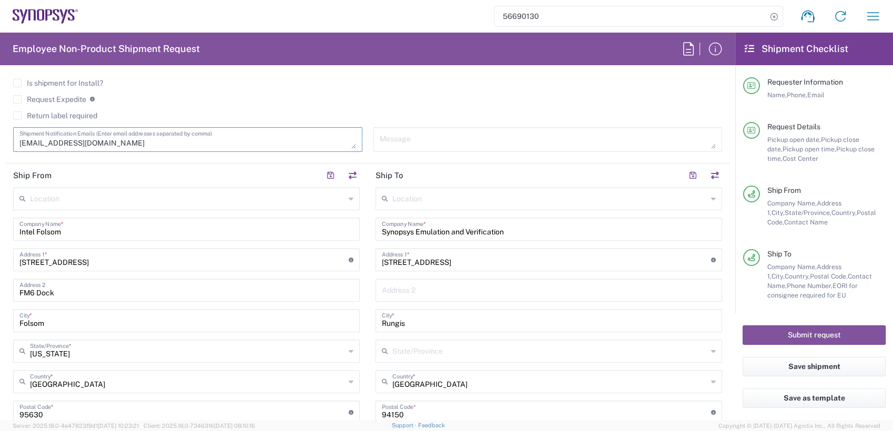
click at [150, 139] on textarea "[EMAIL_ADDRESS][DOMAIN_NAME]" at bounding box center [187, 139] width 337 height 18
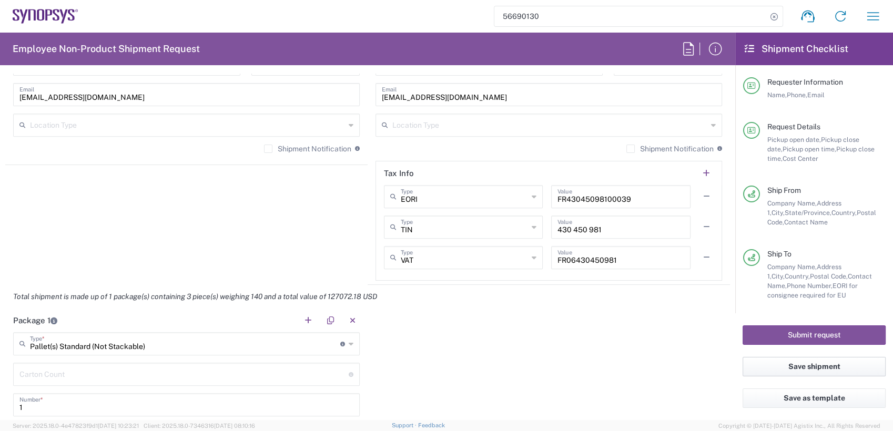
type textarea "[EMAIL_ADDRESS][DOMAIN_NAME],[EMAIL_ADDRESS][DOMAIN_NAME]"
click at [818, 368] on button "Save shipment" at bounding box center [814, 366] width 143 height 19
